Goal: Task Accomplishment & Management: Manage account settings

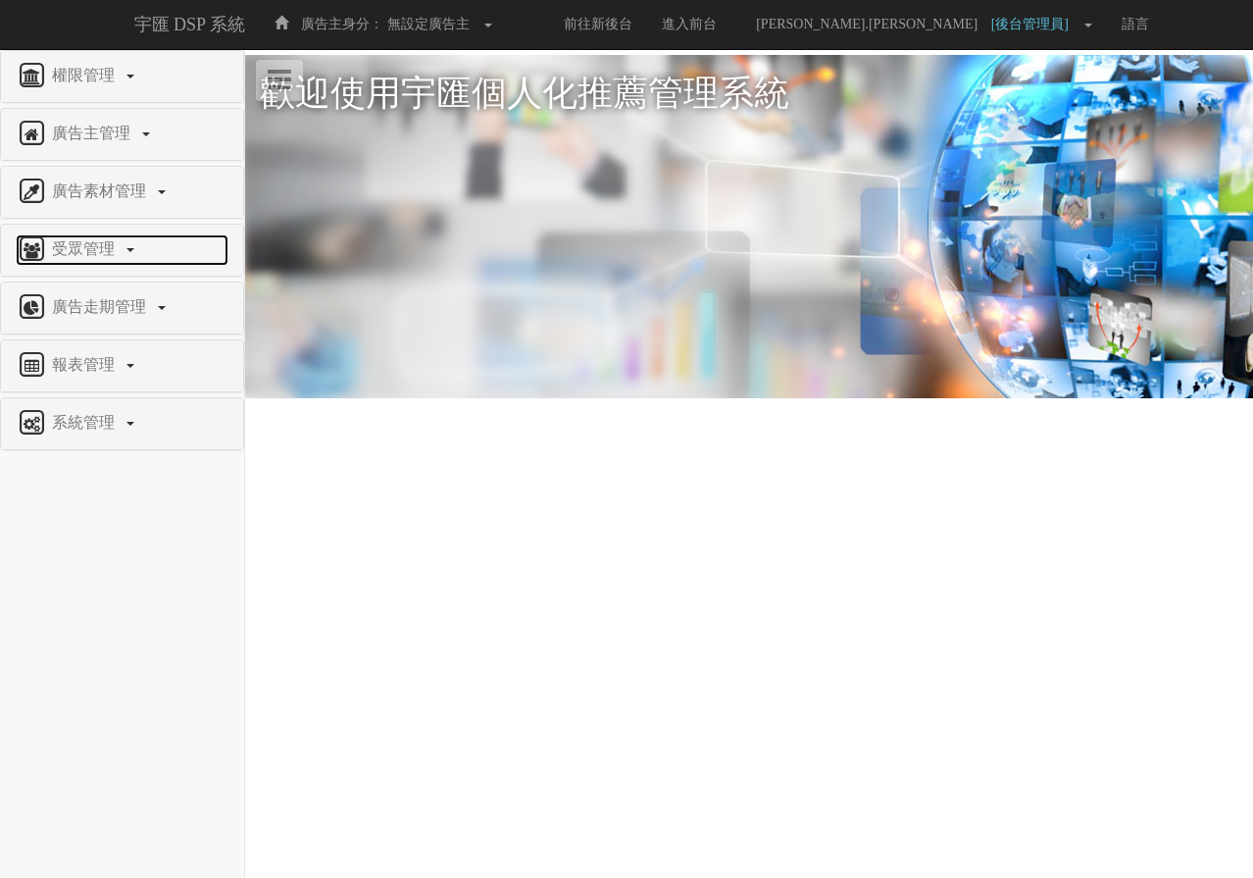
click at [84, 241] on span "受眾管理" at bounding box center [85, 248] width 77 height 17
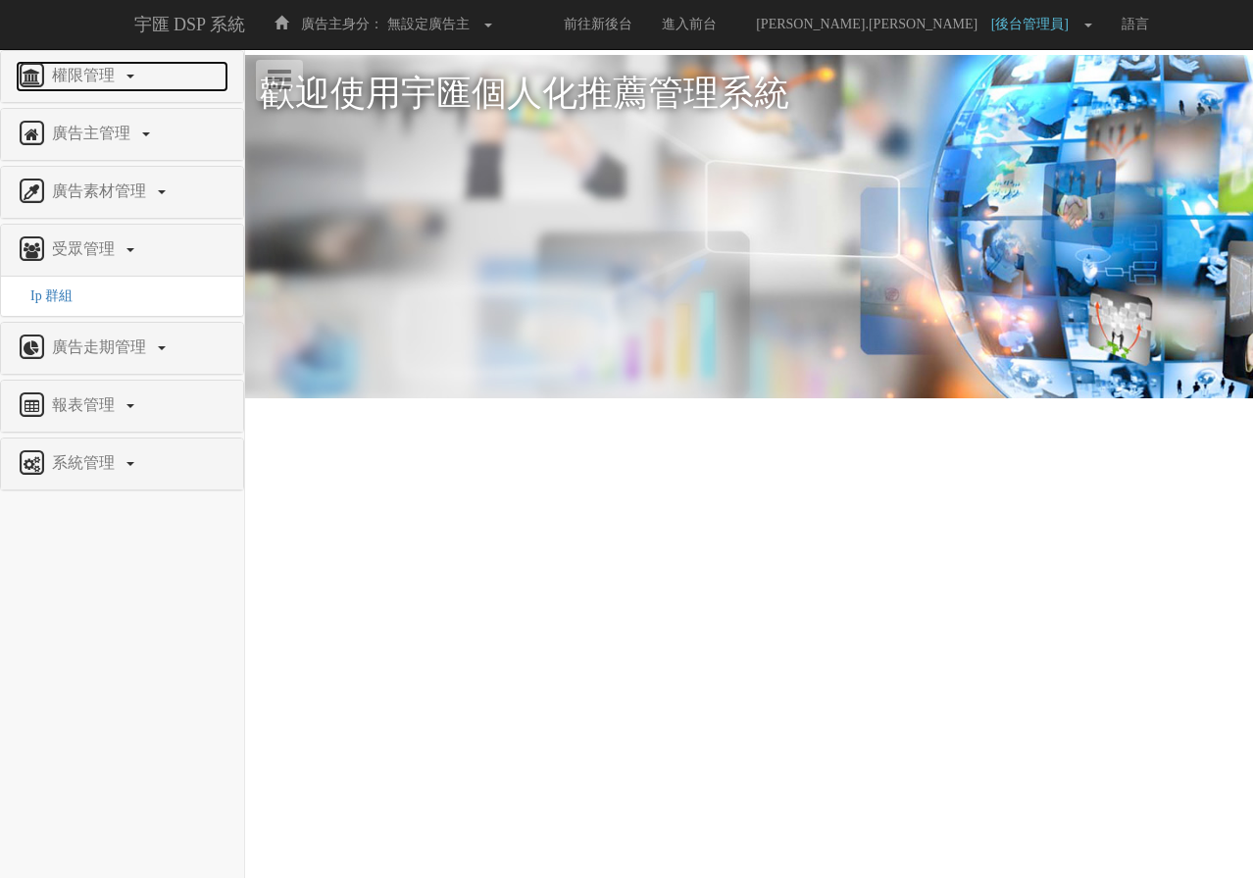
click at [86, 77] on span "權限管理" at bounding box center [85, 75] width 77 height 17
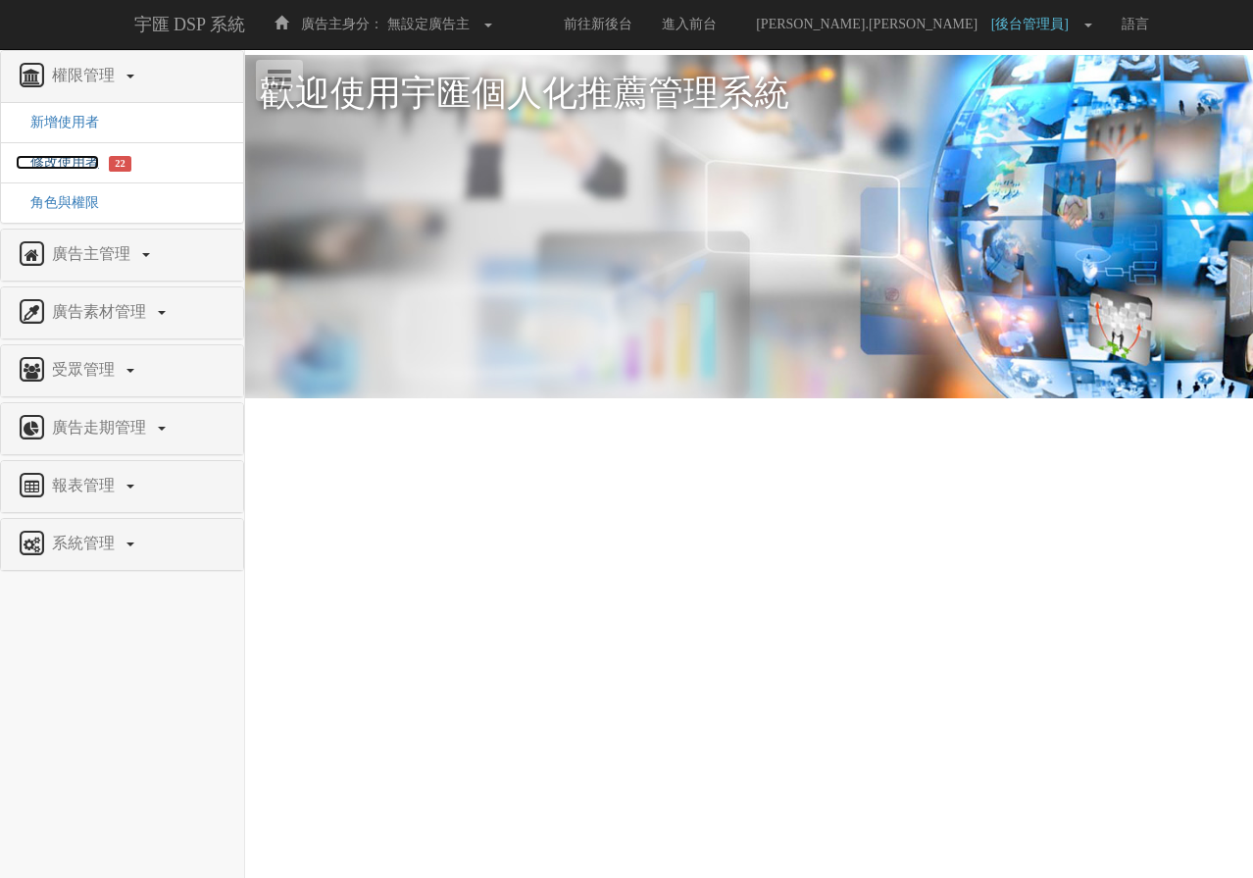
click at [74, 161] on span "修改使用者" at bounding box center [57, 162] width 83 height 15
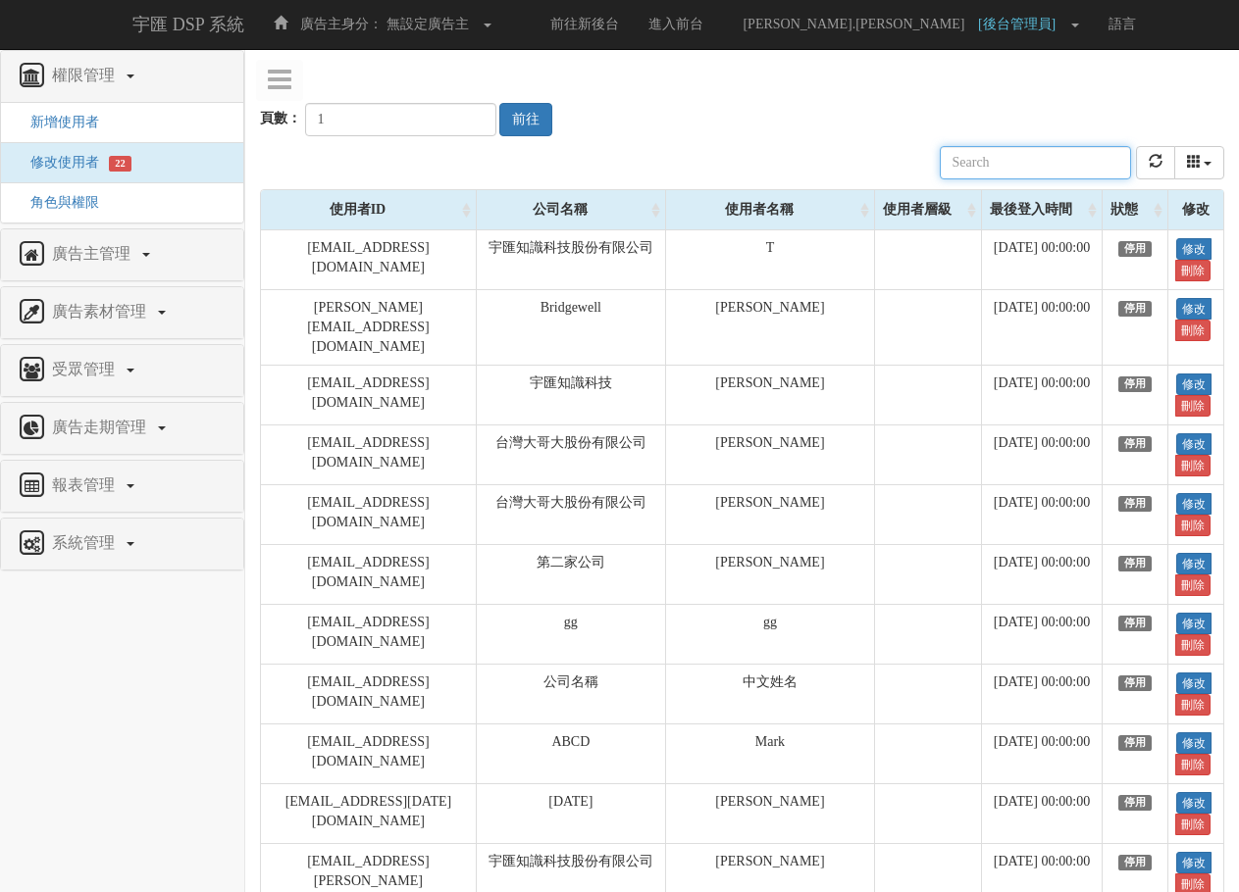
click at [1022, 160] on input "text" at bounding box center [1035, 162] width 191 height 33
paste input "edu.user1@bridgewell.com"
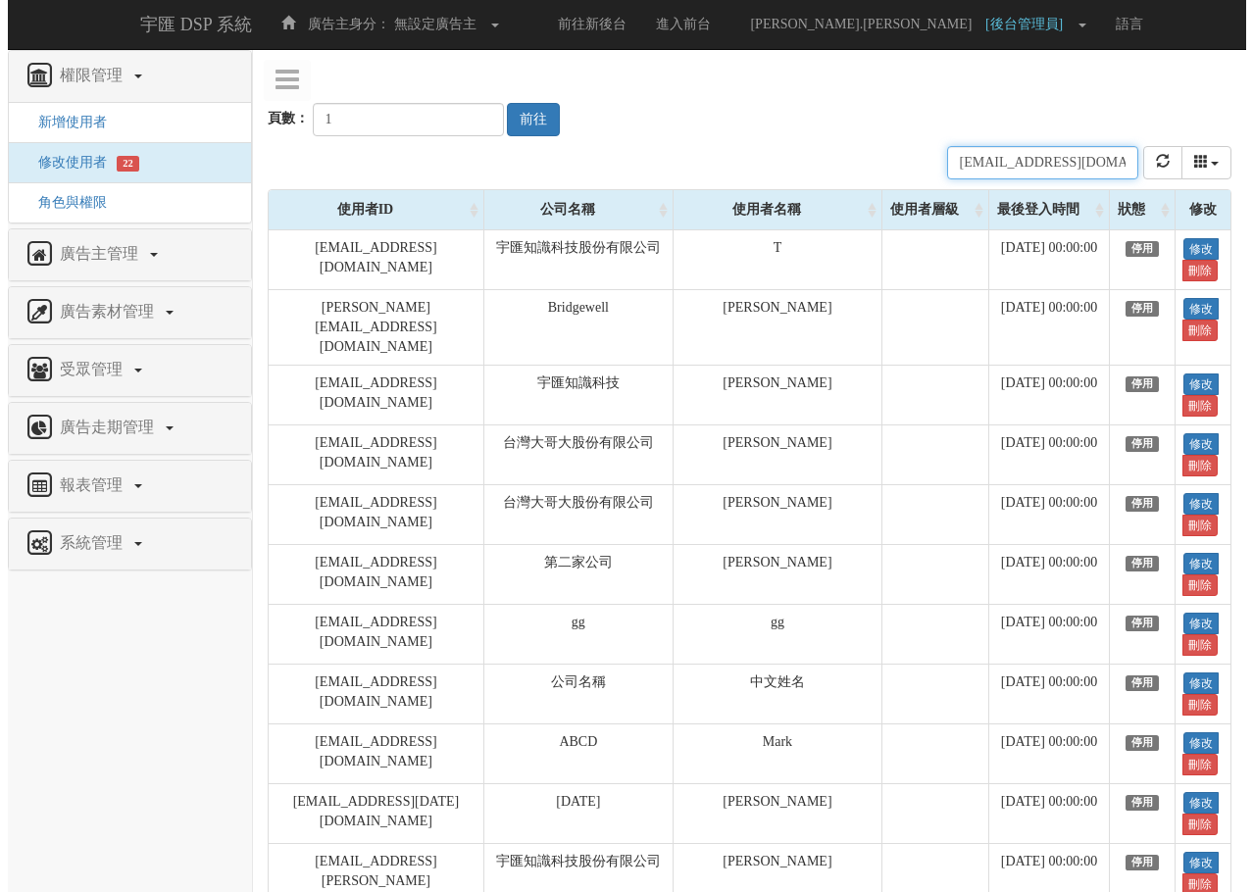
scroll to position [0, 26]
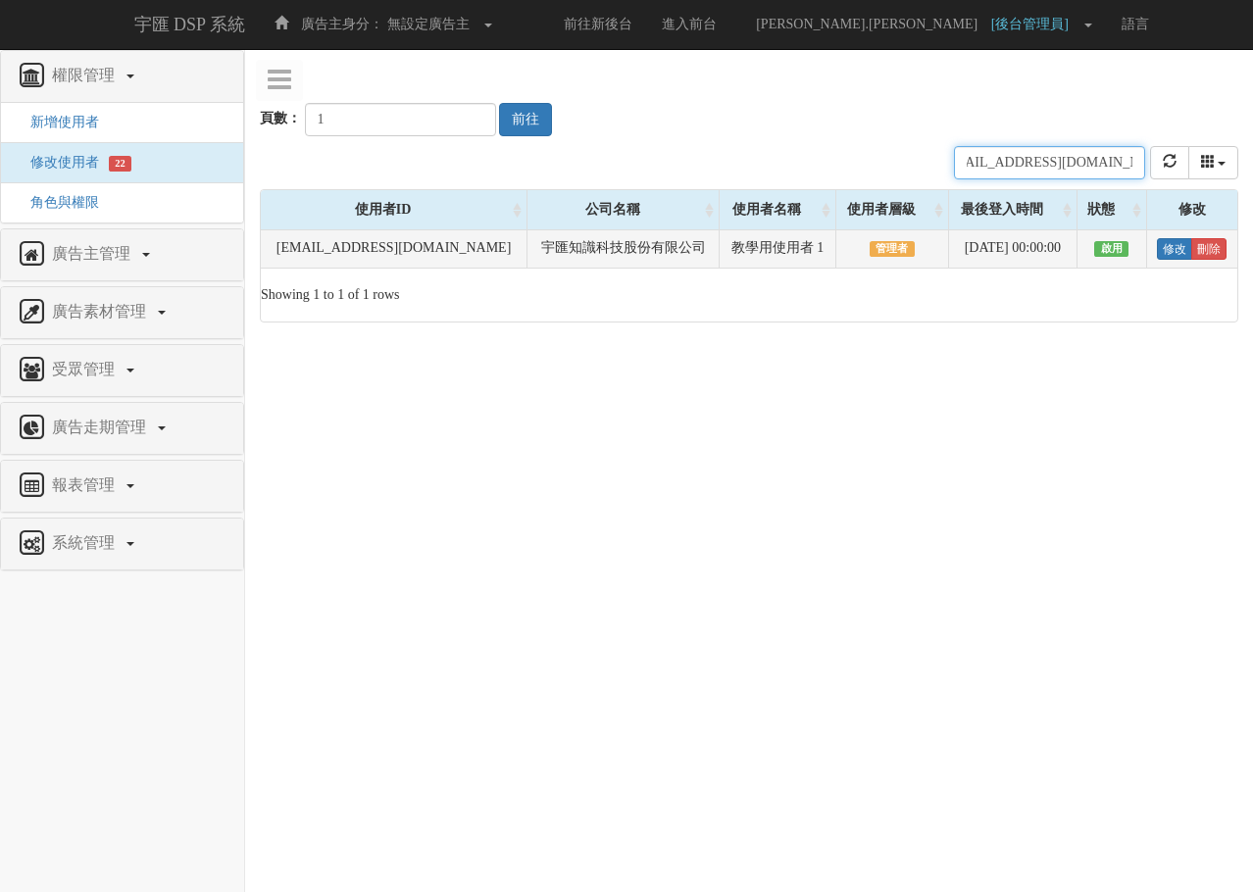
type input "edu.user1@bridgewell.com"
click at [1110, 251] on span "啟用" at bounding box center [1111, 249] width 34 height 16
click at [1174, 251] on link "修改" at bounding box center [1174, 249] width 35 height 22
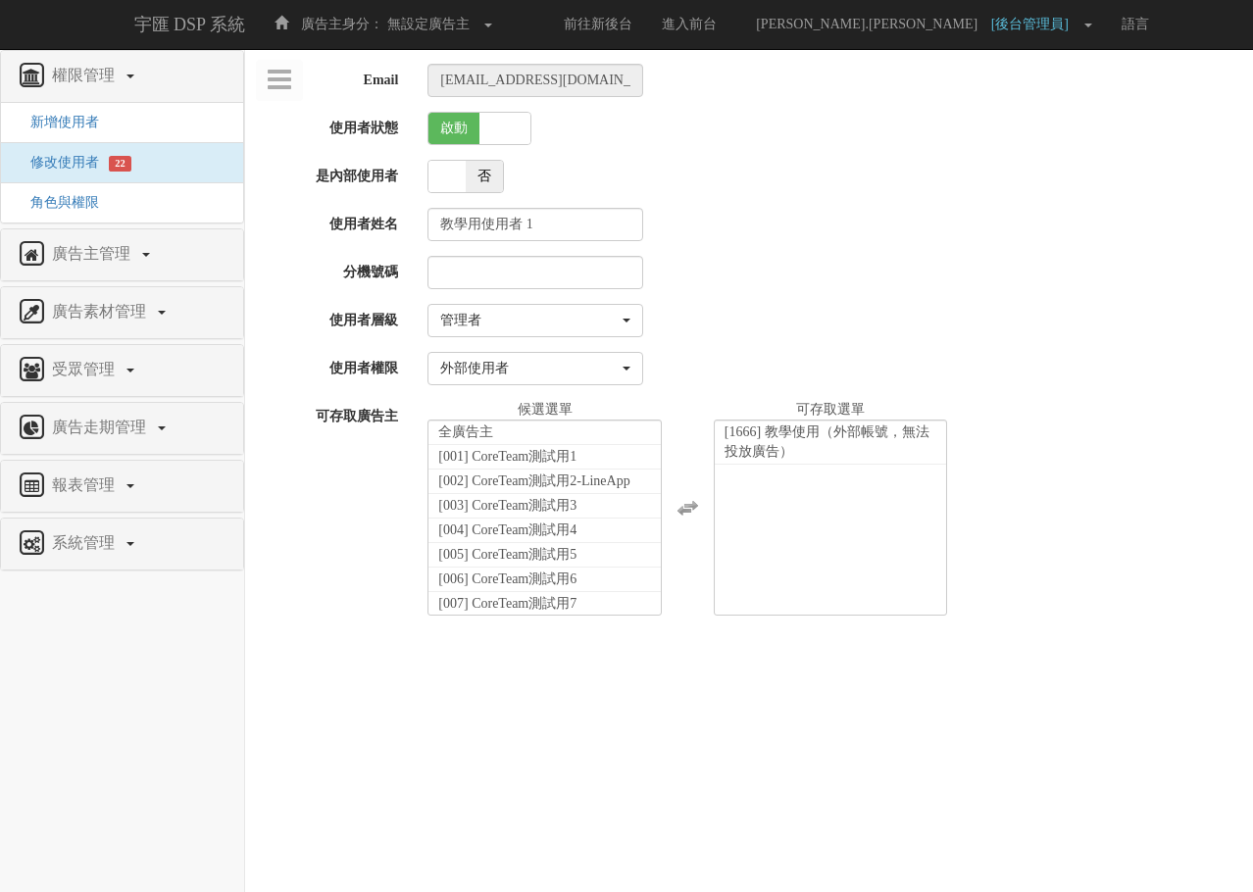
select select "Manager"
select select "69"
click at [481, 134] on span at bounding box center [505, 128] width 51 height 31
checkbox input "false"
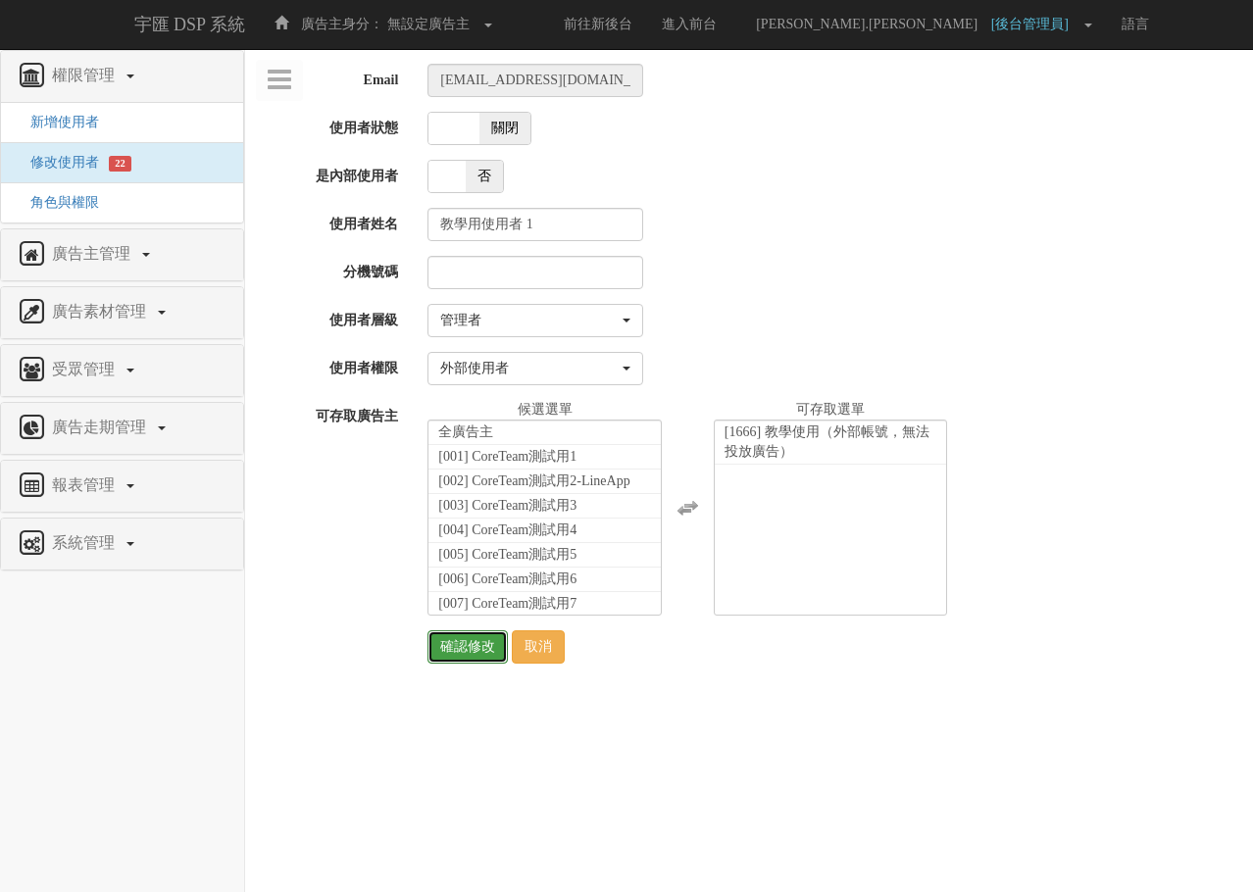
click at [485, 647] on input "確認修改" at bounding box center [468, 647] width 80 height 33
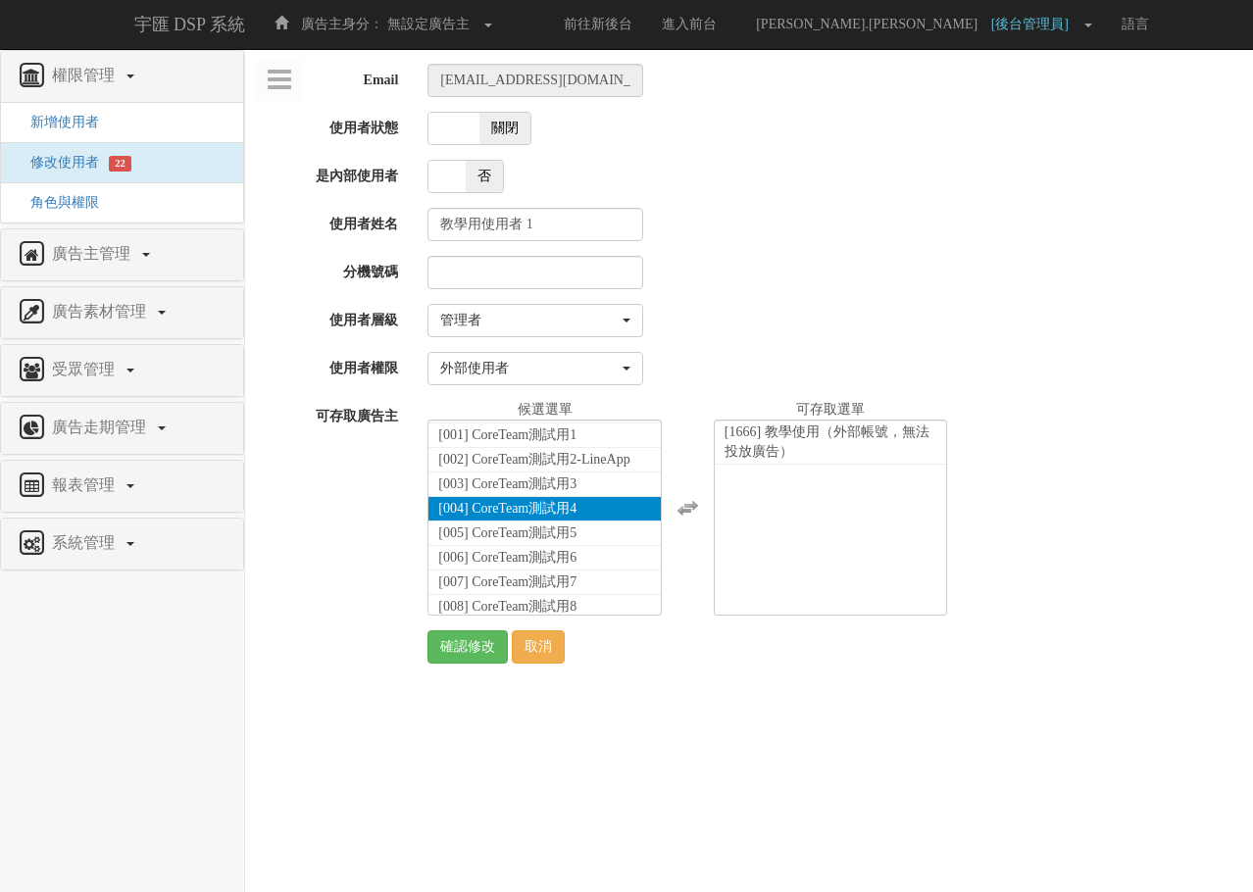
scroll to position [0, 0]
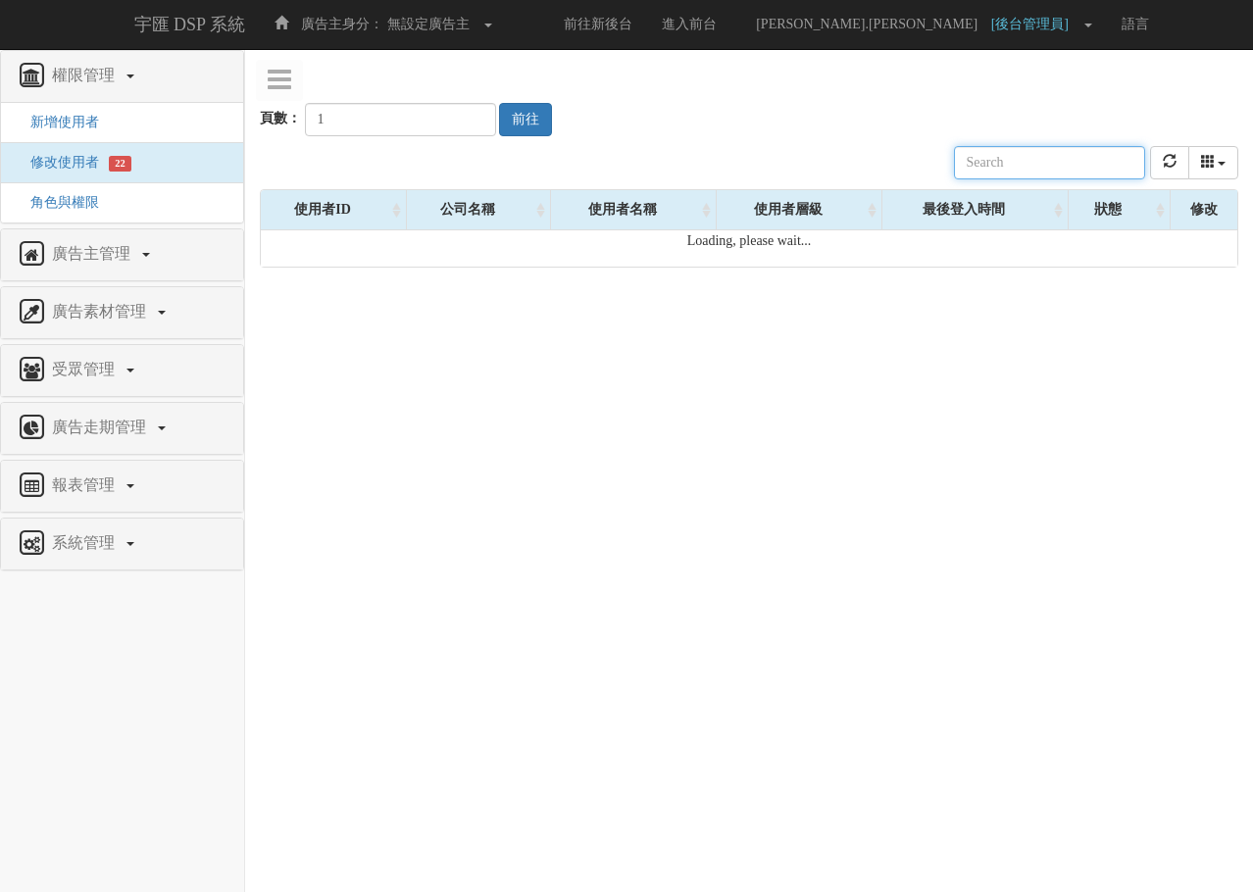
click at [1019, 168] on input "text" at bounding box center [1049, 162] width 191 height 33
paste input "[EMAIL_ADDRESS][DOMAIN_NAME]"
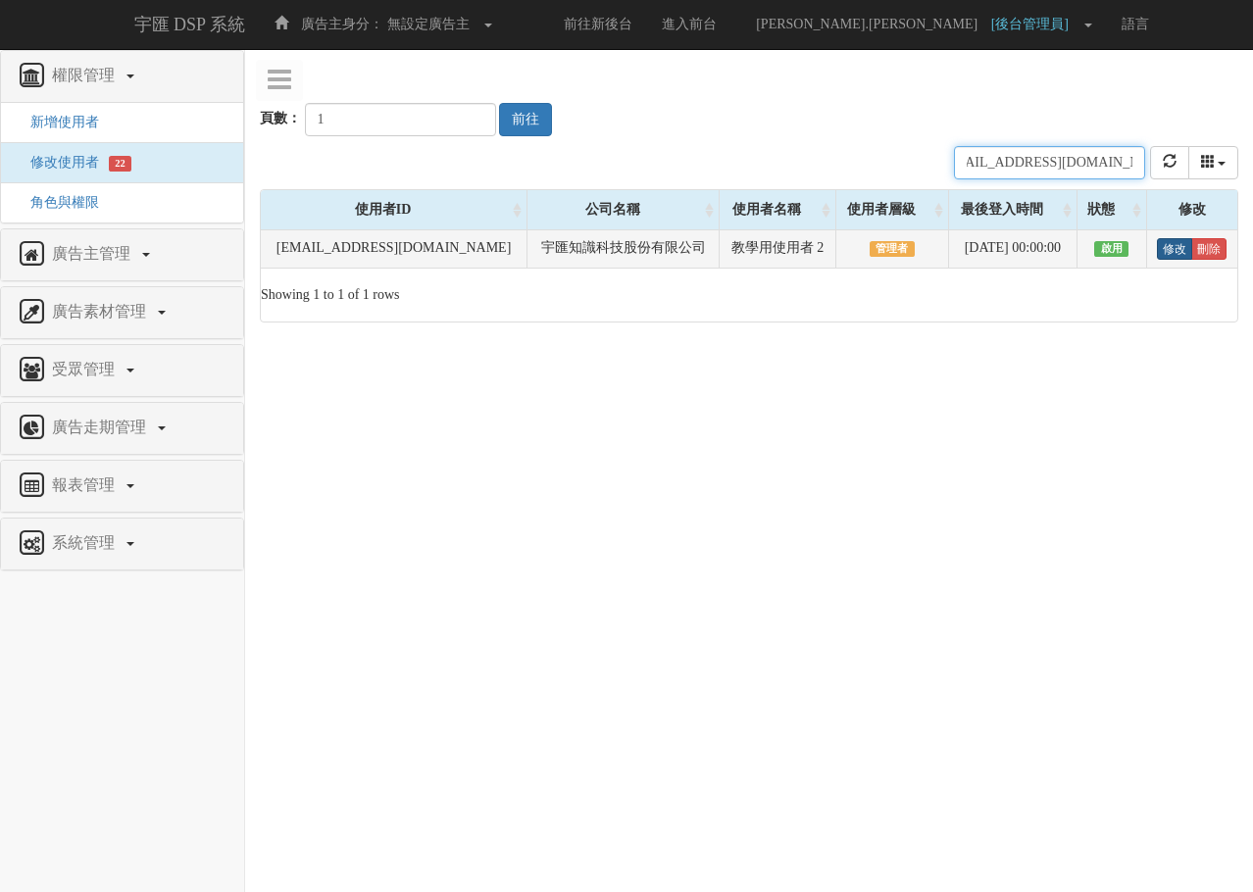
type input "[EMAIL_ADDRESS][DOMAIN_NAME]"
click at [1170, 245] on link "修改" at bounding box center [1174, 249] width 35 height 22
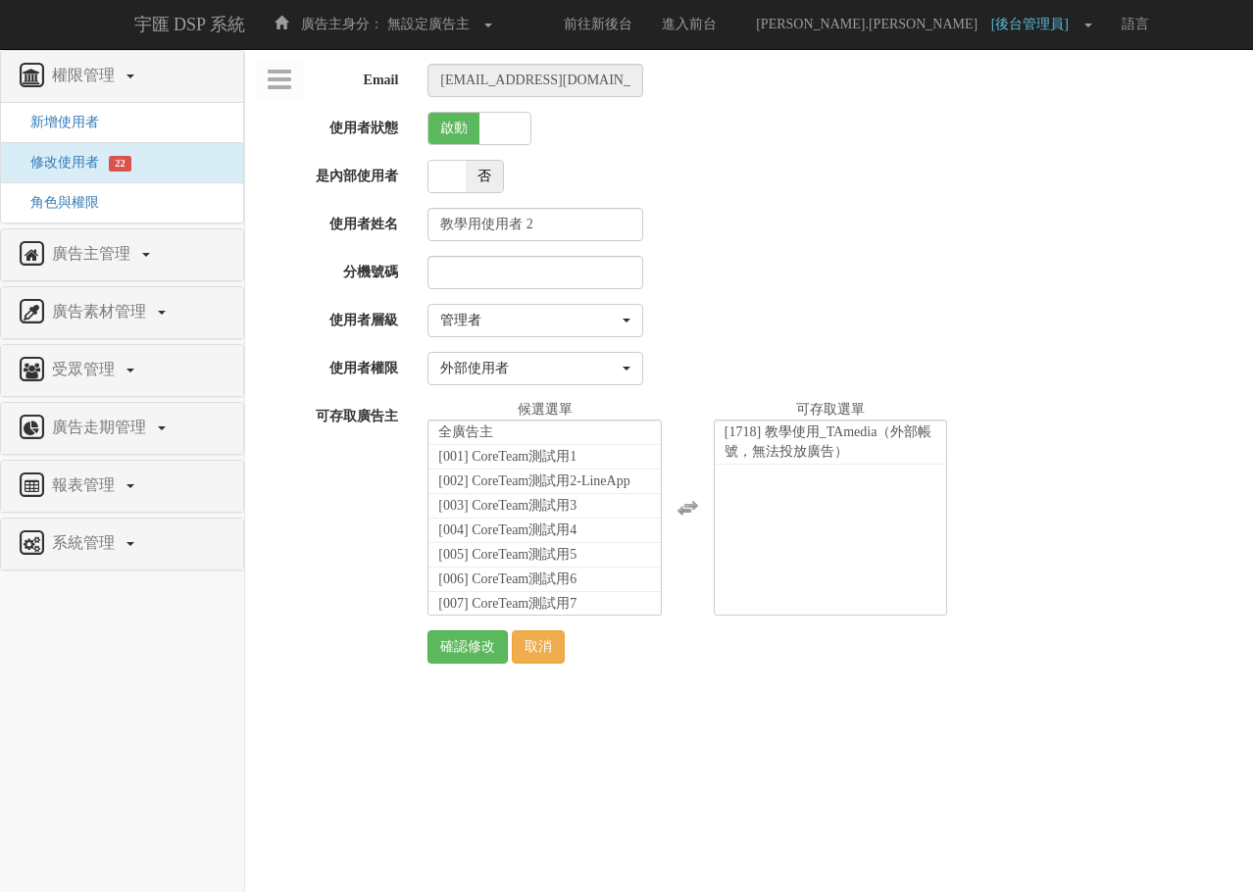
select select "Manager"
select select "69"
click at [483, 129] on span at bounding box center [505, 128] width 51 height 31
checkbox input "false"
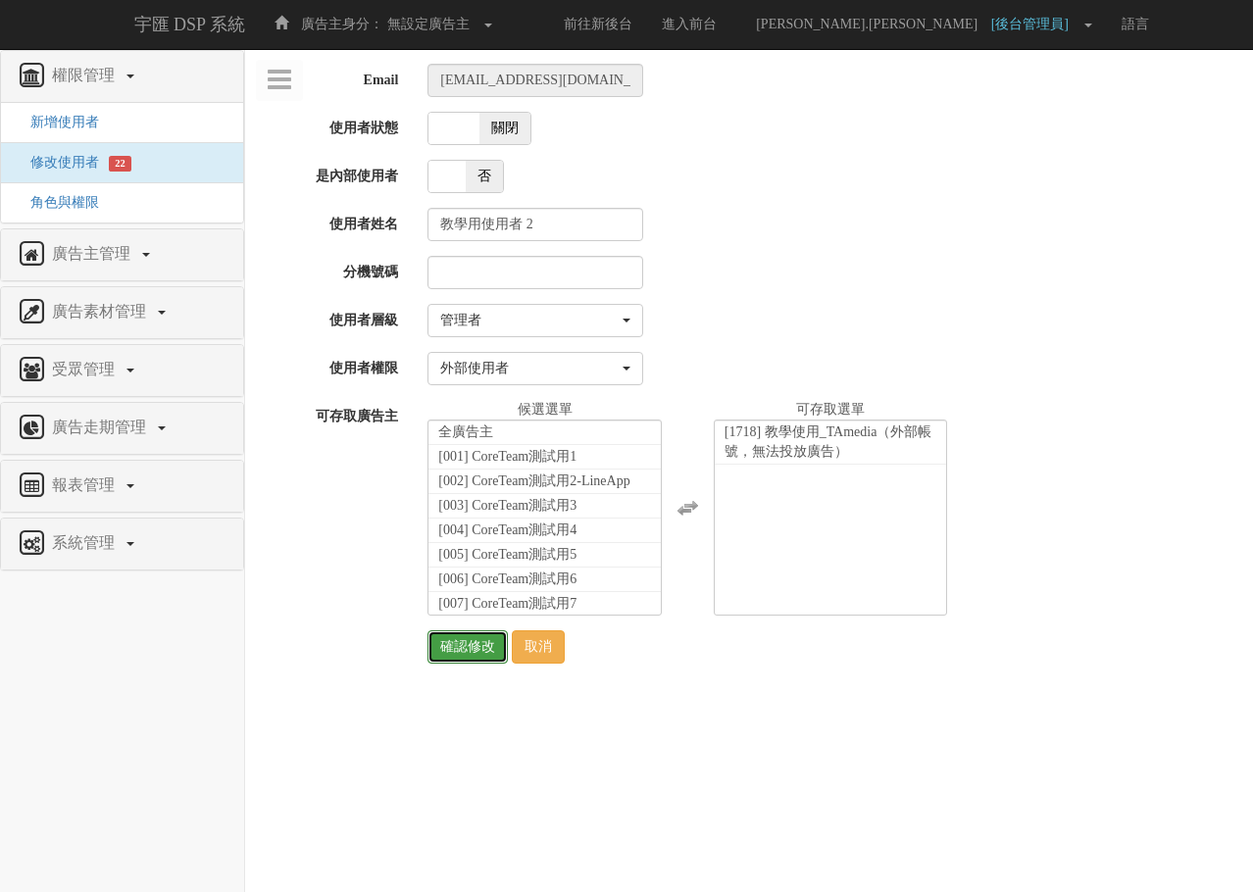
click at [465, 642] on input "確認修改" at bounding box center [468, 647] width 80 height 33
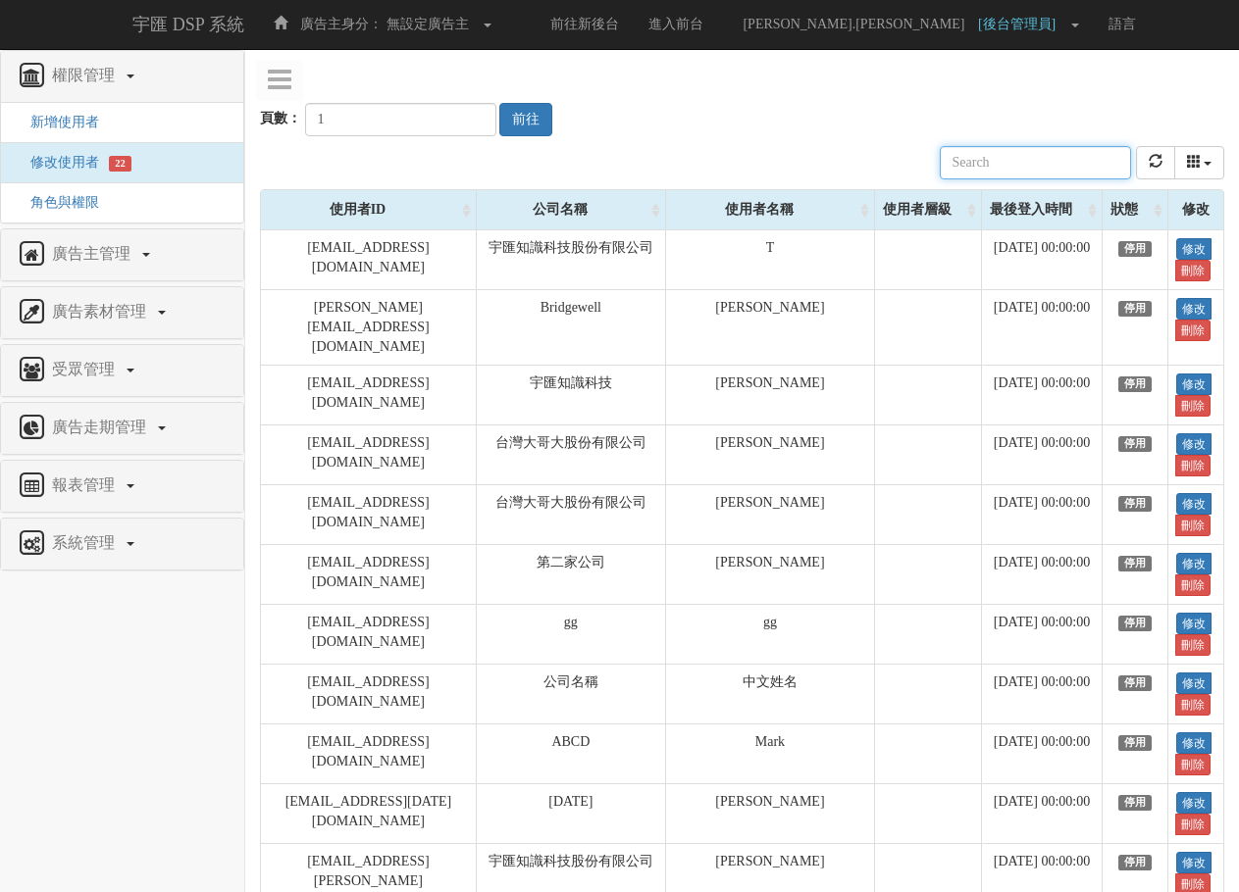
click at [995, 172] on input "text" at bounding box center [1035, 162] width 191 height 33
paste input "edu.user3@bridgewell.com"
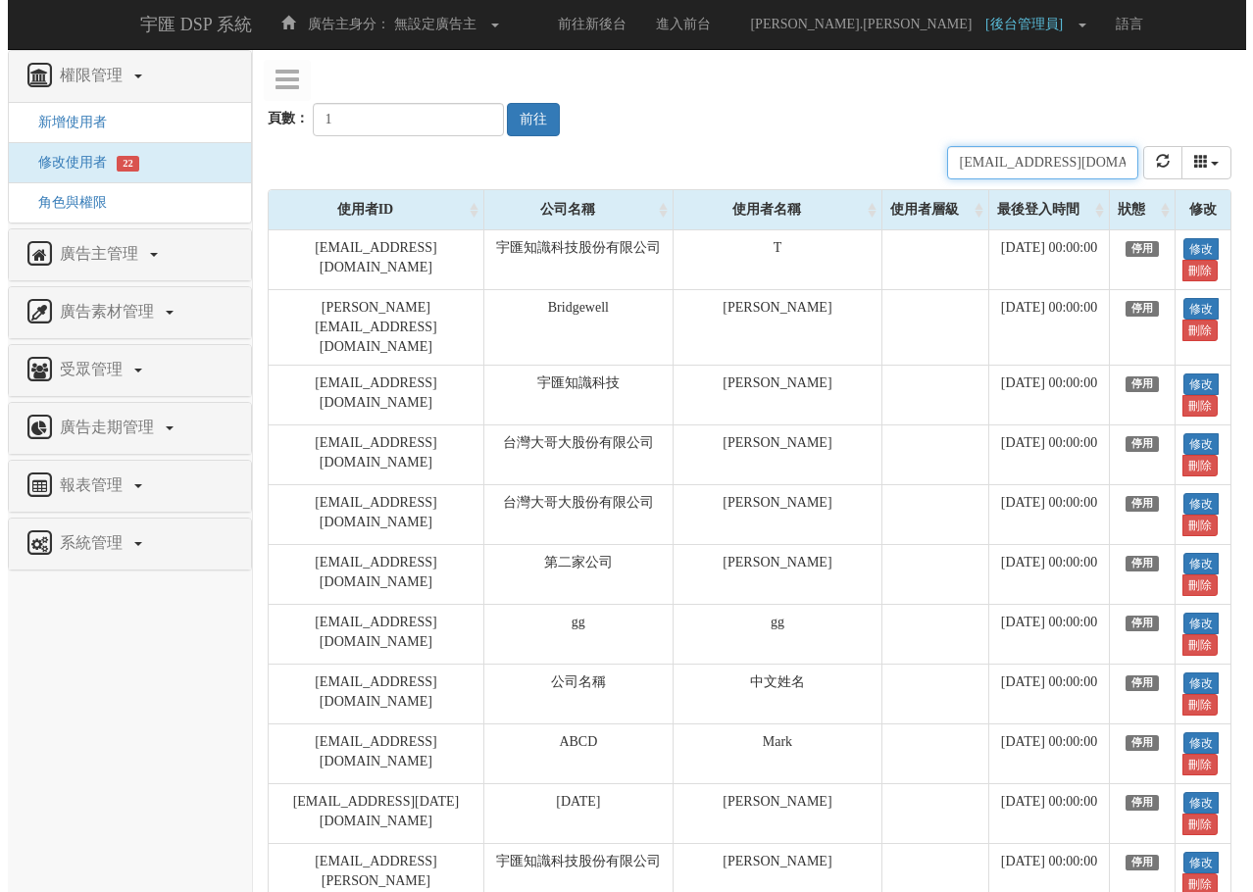
scroll to position [0, 26]
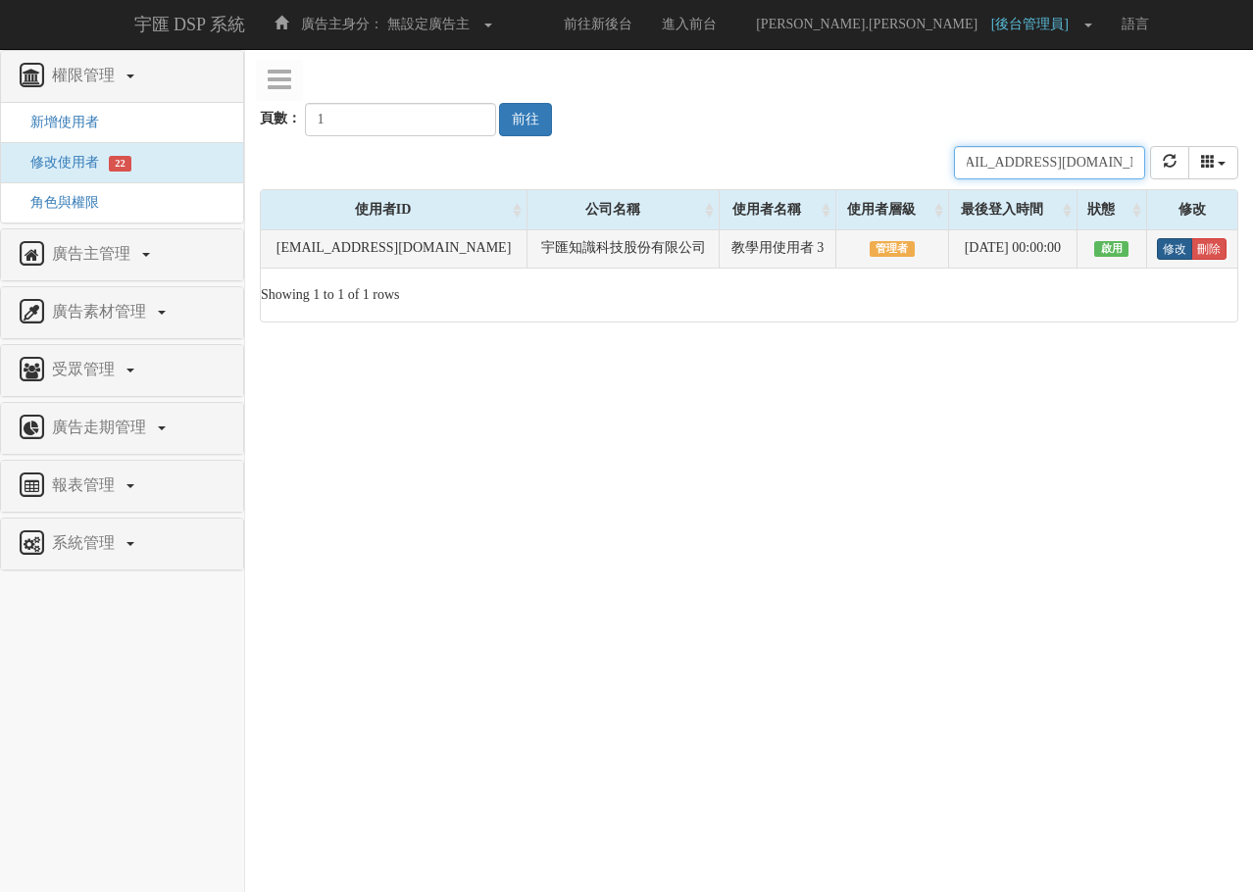
type input "edu.user3@bridgewell.com"
click at [1175, 244] on link "修改" at bounding box center [1174, 249] width 35 height 22
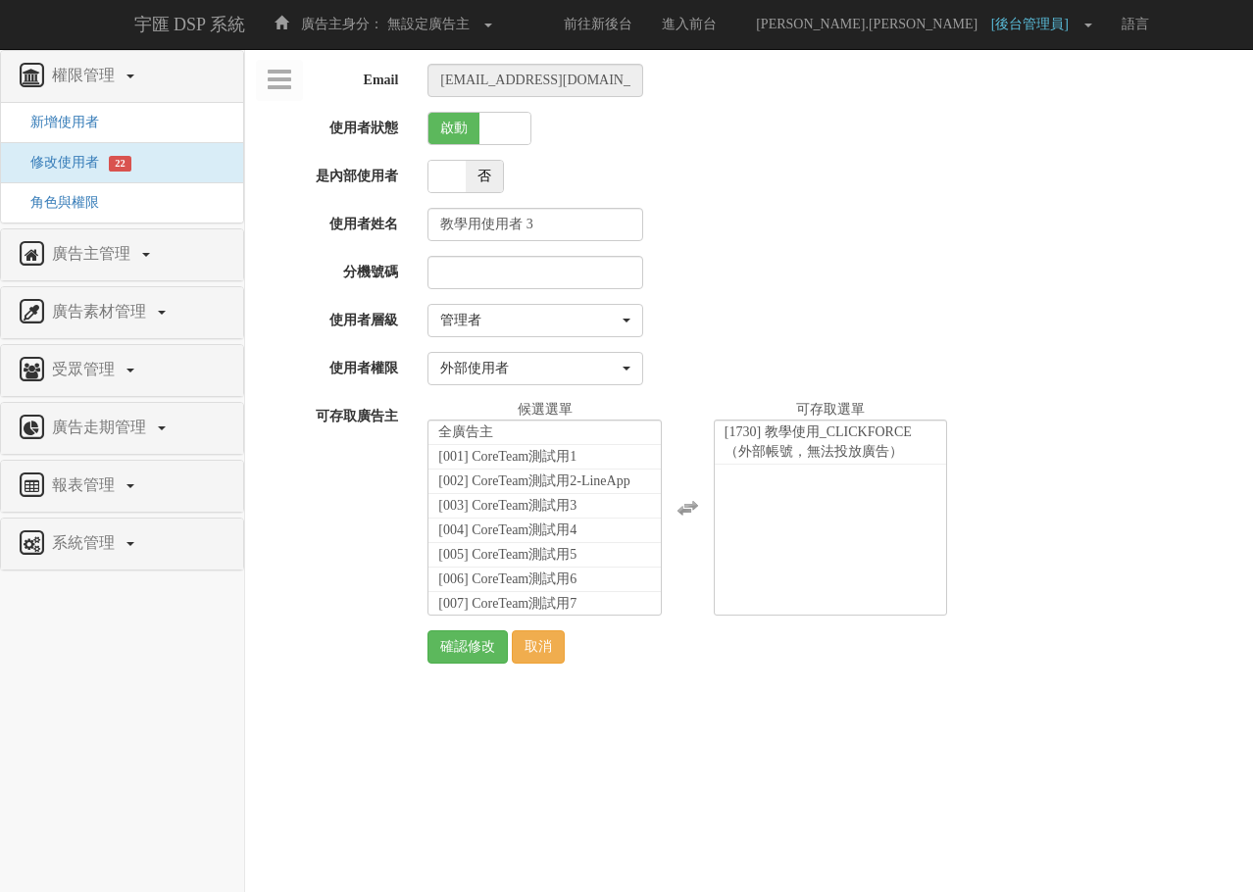
select select "Manager"
select select "69"
click at [436, 128] on span "啟動" at bounding box center [454, 128] width 51 height 31
checkbox input "false"
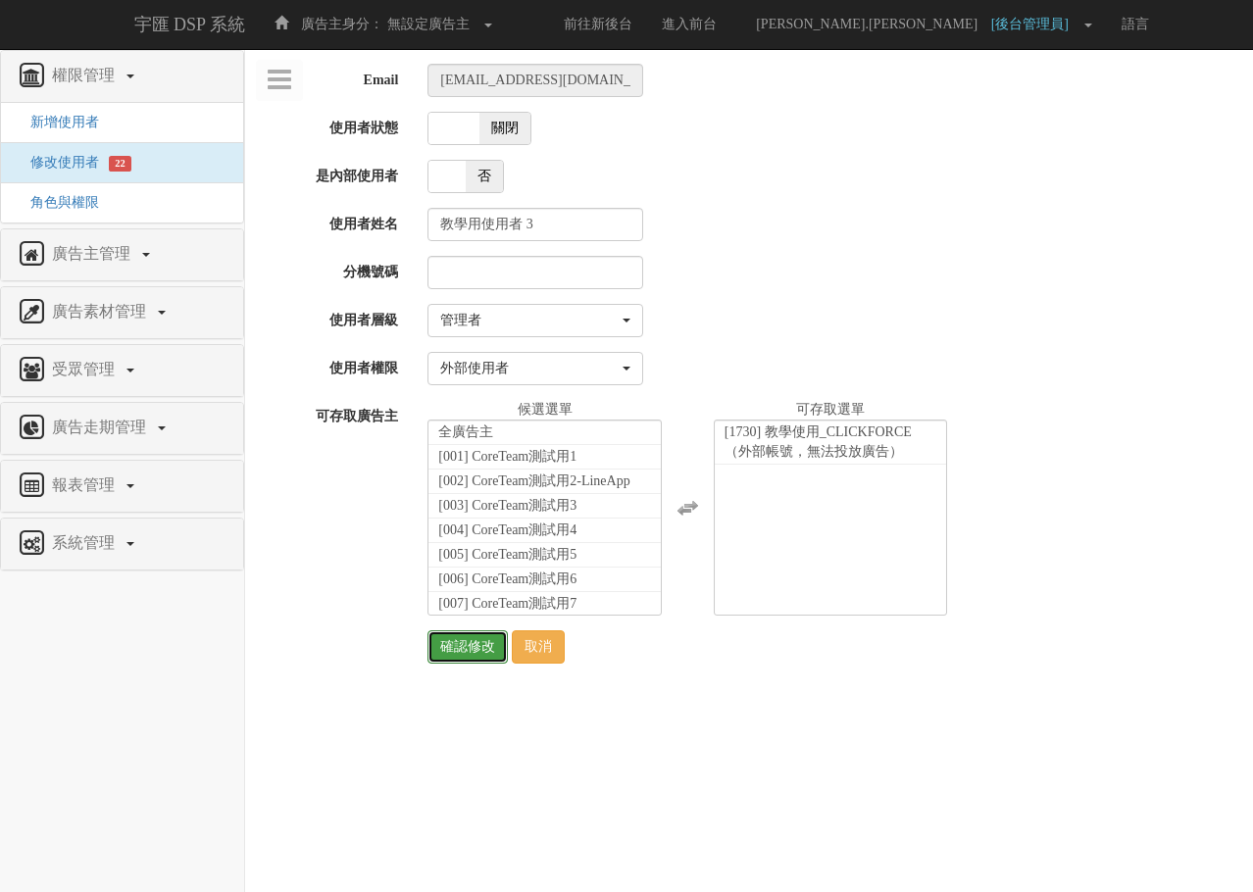
click at [458, 647] on input "確認修改" at bounding box center [468, 647] width 80 height 33
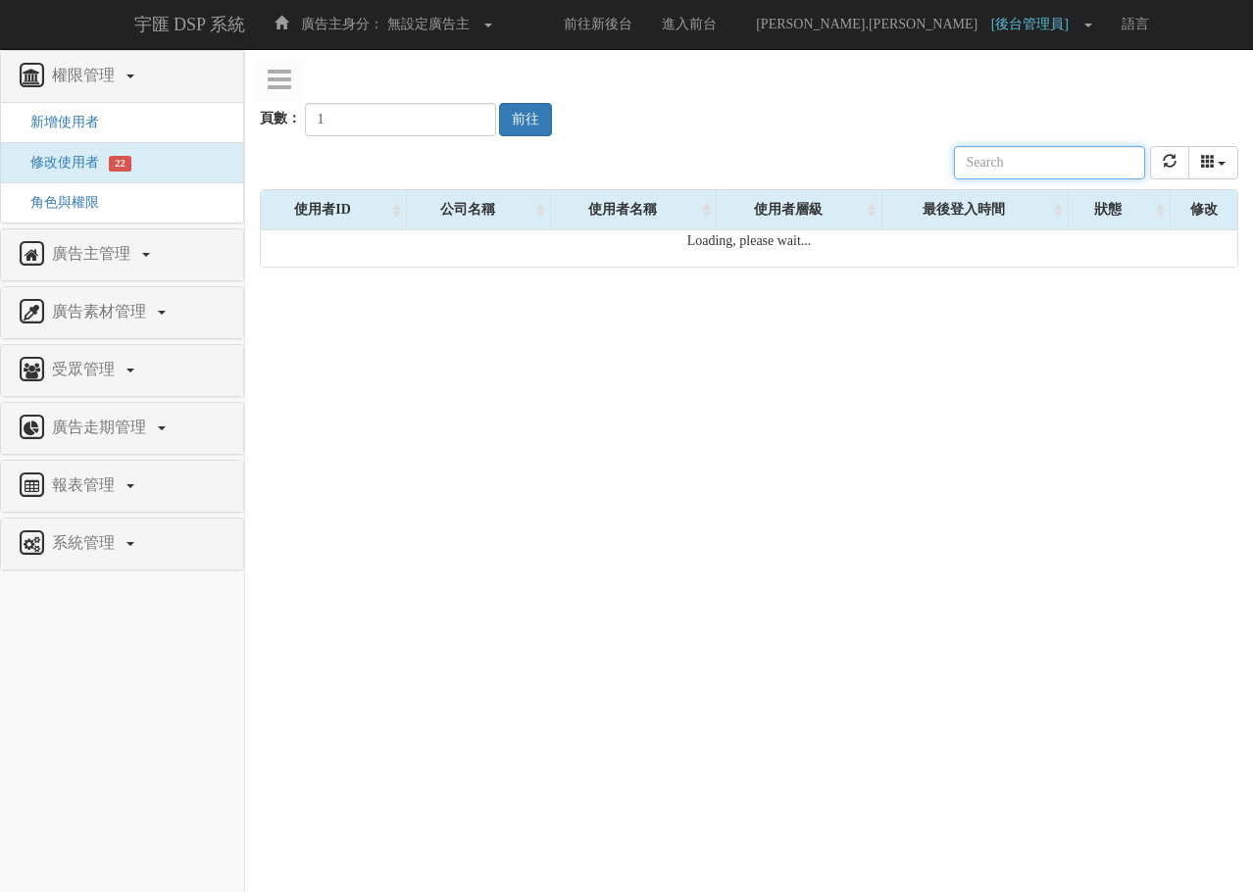
click at [1012, 166] on input "text" at bounding box center [1049, 162] width 191 height 33
paste input "[EMAIL_ADDRESS][DOMAIN_NAME]"
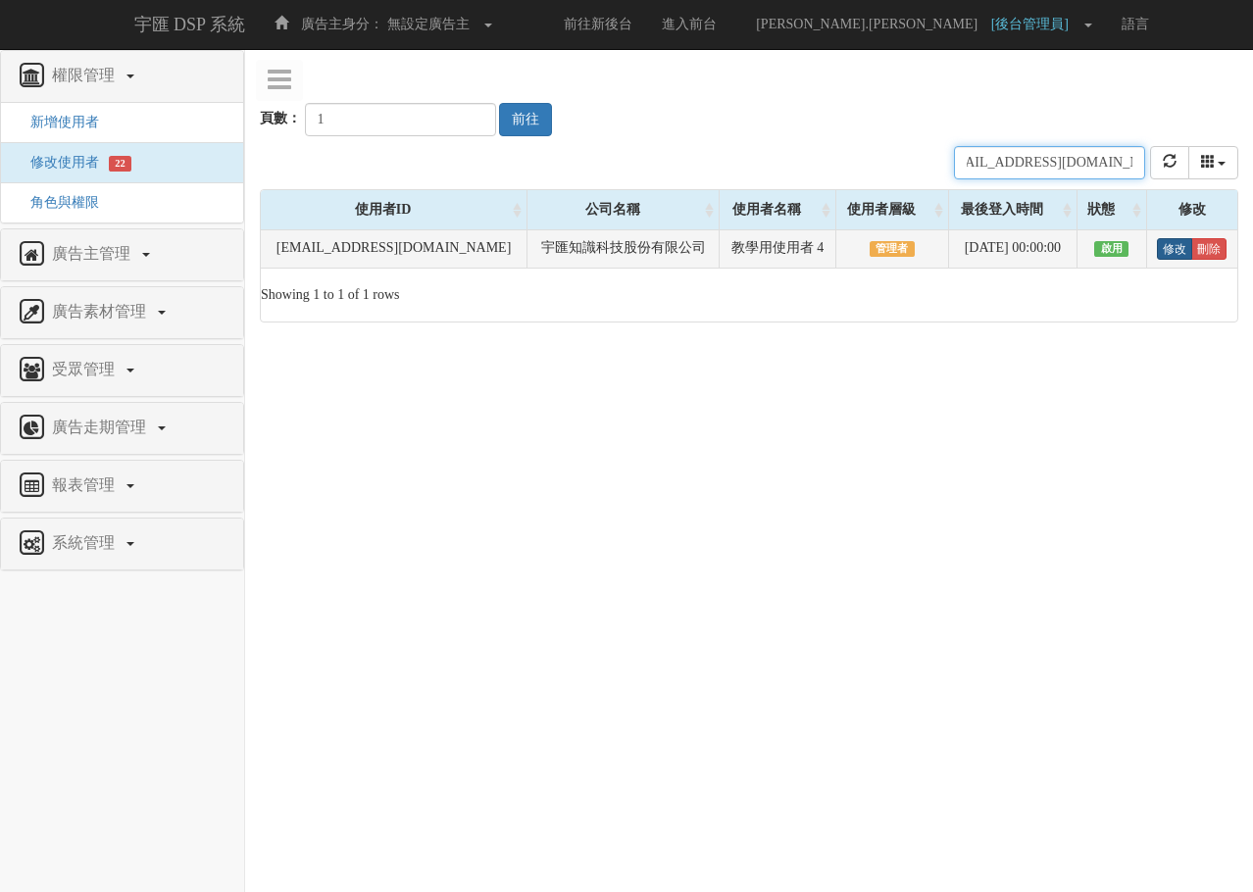
type input "[EMAIL_ADDRESS][DOMAIN_NAME]"
click at [1171, 249] on link "修改" at bounding box center [1174, 249] width 35 height 22
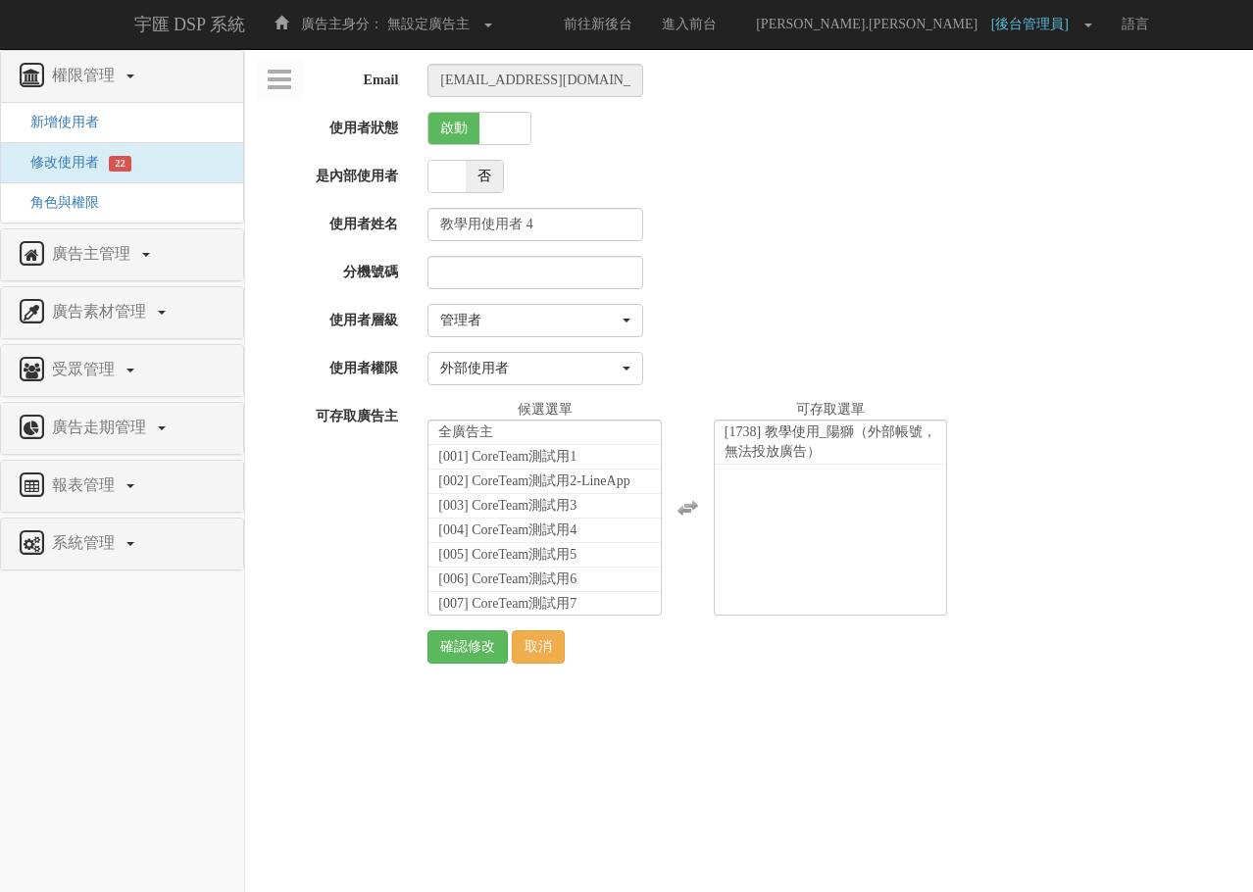
select select "Manager"
select select "69"
click at [441, 126] on span "啟動" at bounding box center [454, 128] width 51 height 31
checkbox input "false"
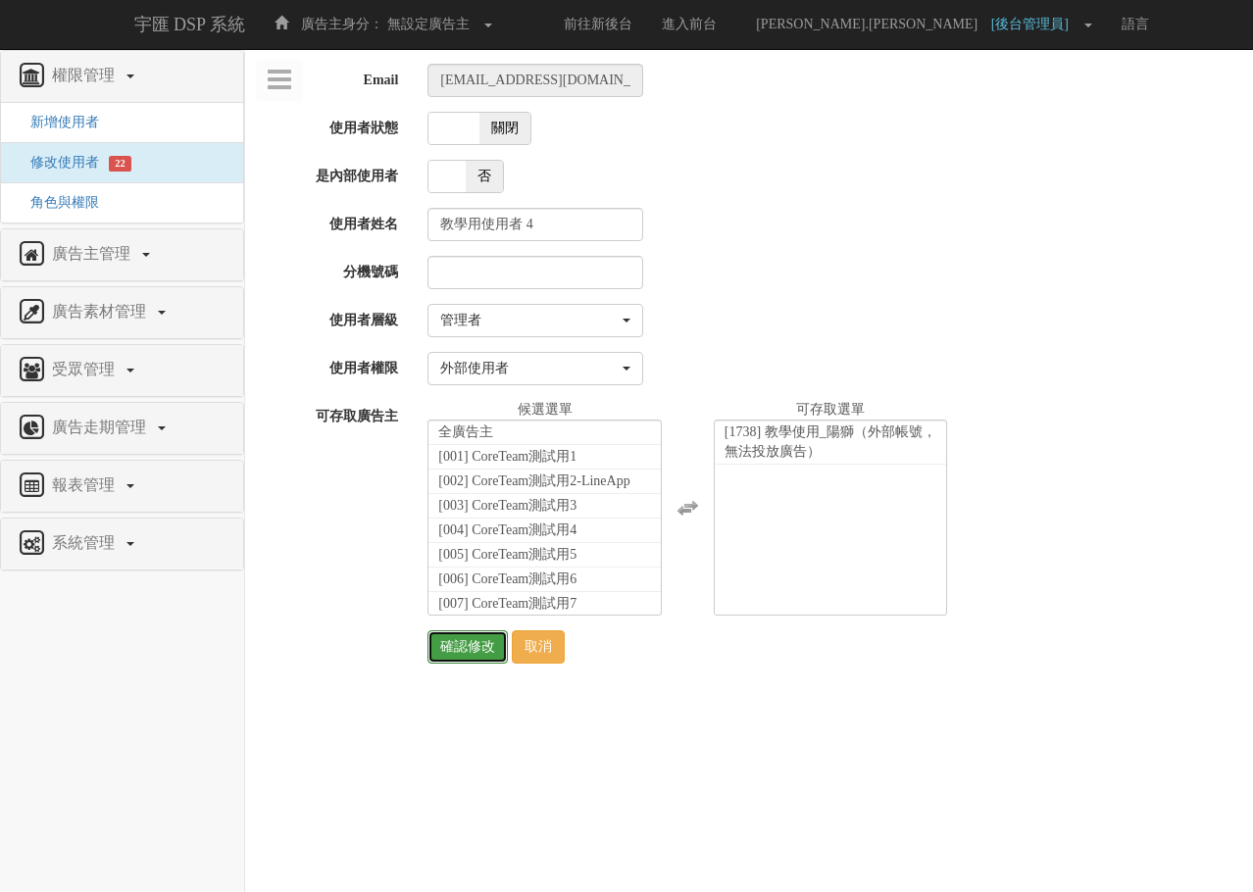
click at [450, 634] on input "確認修改" at bounding box center [468, 647] width 80 height 33
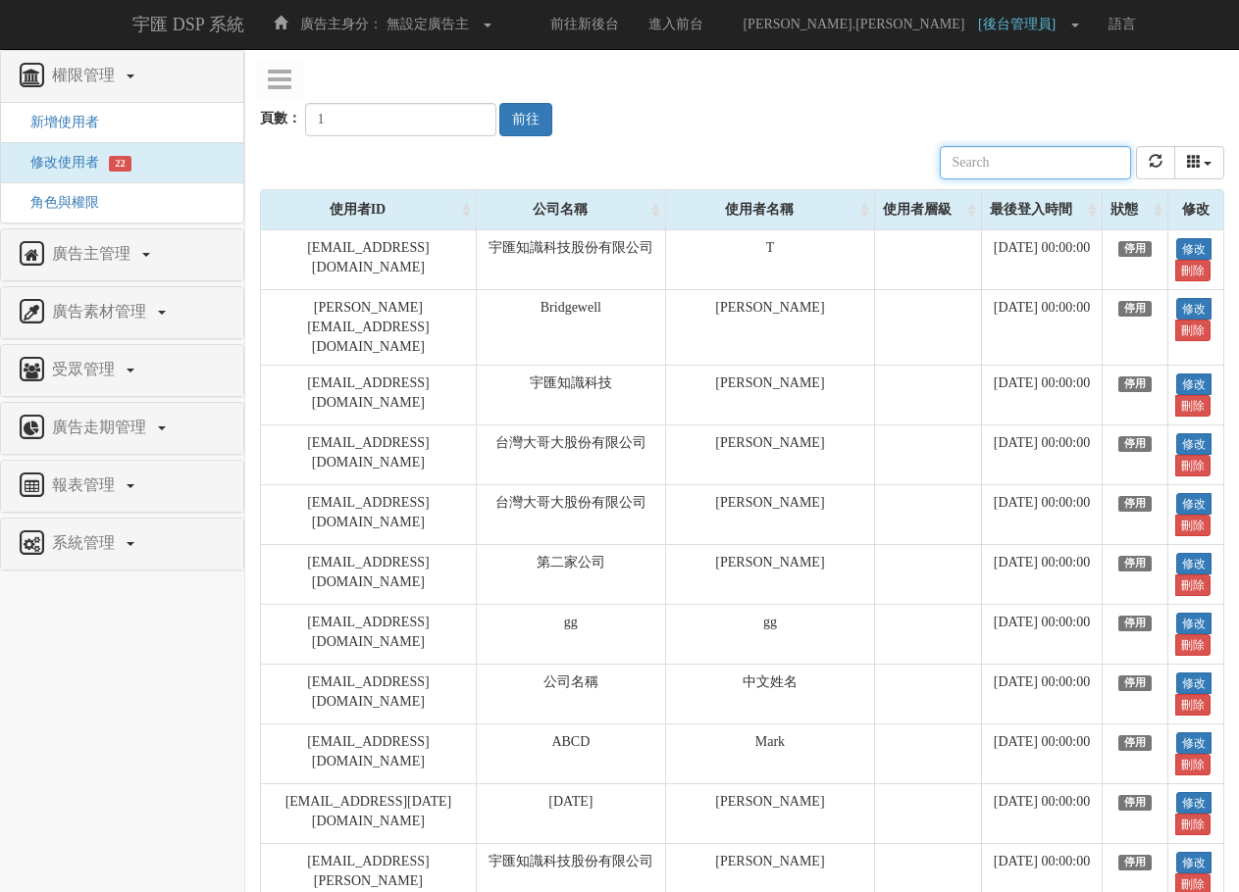
click at [702, 151] on div "公司名稱 使用者名稱 聯絡電話 角色 使用者層級 廣告主 註冊時間 最後登入時間 近一個月登入次數 狀態" at bounding box center [742, 162] width 964 height 53
